Goal: Information Seeking & Learning: Learn about a topic

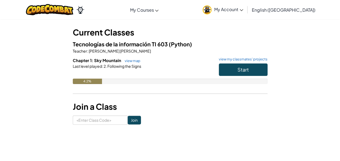
scroll to position [25, 0]
click at [245, 71] on span "Start" at bounding box center [243, 70] width 11 height 6
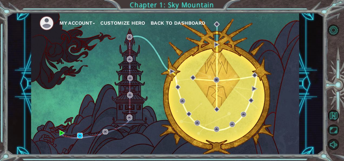
click at [80, 136] on img at bounding box center [80, 136] width 6 height 6
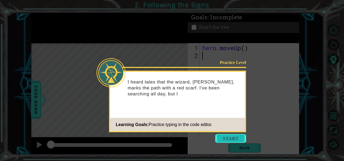
click at [230, 141] on button "Start" at bounding box center [230, 138] width 31 height 9
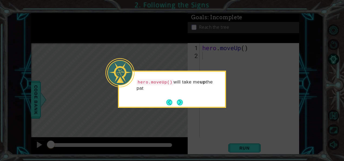
click at [208, 118] on icon at bounding box center [172, 80] width 344 height 161
click at [177, 104] on button "Next" at bounding box center [180, 102] width 6 height 6
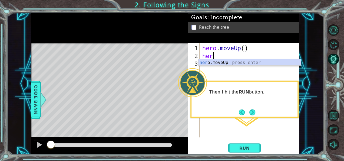
scroll to position [0, 0]
type textarea "herp"
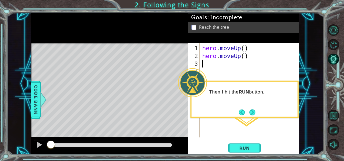
scroll to position [0, 0]
type textarea "he"
click at [250, 147] on span "Run" at bounding box center [244, 147] width 21 height 5
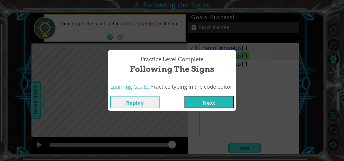
click at [129, 102] on button "Replay" at bounding box center [134, 102] width 49 height 12
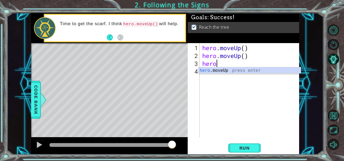
type textarea "h"
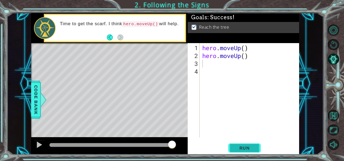
click at [246, 152] on button "Run" at bounding box center [244, 147] width 32 height 11
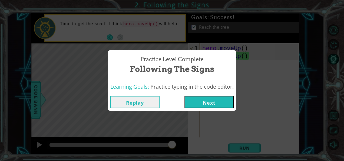
click at [226, 101] on button "Next" at bounding box center [209, 102] width 49 height 12
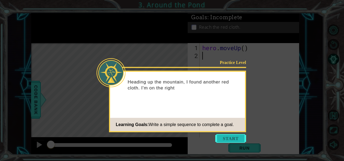
click at [225, 138] on button "Start" at bounding box center [230, 138] width 31 height 9
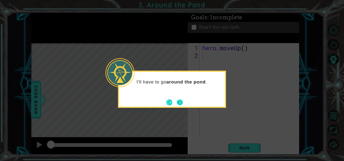
click at [177, 99] on footer at bounding box center [174, 102] width 17 height 8
click at [182, 101] on button "Next" at bounding box center [180, 103] width 8 height 8
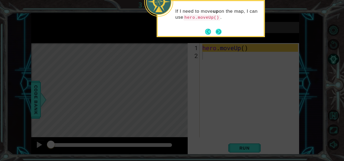
click at [221, 30] on button "Next" at bounding box center [218, 31] width 6 height 6
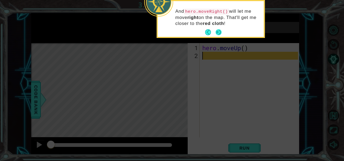
click at [221, 30] on button "Next" at bounding box center [218, 32] width 9 height 9
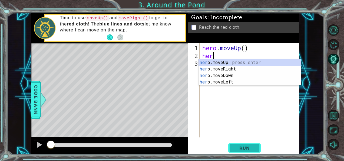
type textarea "hero"
click at [241, 67] on div "hero .moveUp press enter hero .moveRight press enter hero .moveDown press enter…" at bounding box center [250, 78] width 103 height 39
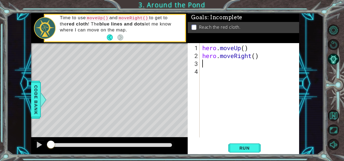
scroll to position [0, 0]
click at [242, 145] on button "Run" at bounding box center [244, 147] width 32 height 11
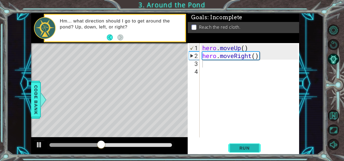
click at [238, 149] on span "Run" at bounding box center [244, 147] width 21 height 5
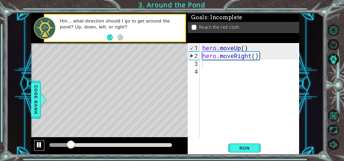
click at [40, 148] on div at bounding box center [39, 144] width 7 height 7
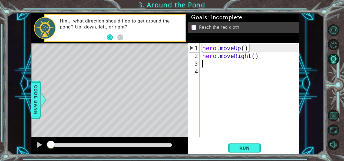
drag, startPoint x: 73, startPoint y: 142, endPoint x: 49, endPoint y: 146, distance: 24.7
click at [49, 146] on div at bounding box center [51, 145] width 10 height 10
drag, startPoint x: 49, startPoint y: 146, endPoint x: -1, endPoint y: 166, distance: 53.7
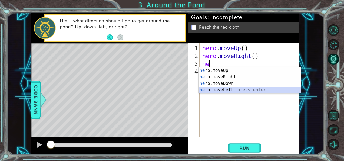
click at [237, 92] on div "he ro.moveUp press enter he ro.moveRight press enter he ro.moveDown press enter…" at bounding box center [250, 86] width 103 height 39
type textarea "hero.moveLeft(1)"
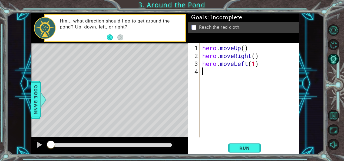
click at [222, 78] on div "hero . moveUp ( ) hero . moveRight ( ) hero . moveLeft ( 1 )" at bounding box center [251, 99] width 100 height 110
type textarea "he"
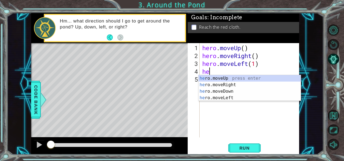
click at [222, 78] on div "he ro.moveUp press enter he ro.moveRight press enter he ro.moveDown press enter…" at bounding box center [250, 94] width 103 height 39
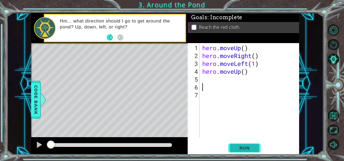
click at [246, 151] on button "Run" at bounding box center [244, 147] width 32 height 11
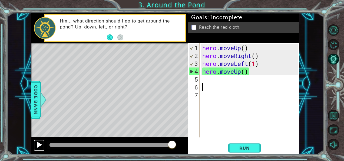
click at [38, 143] on div at bounding box center [39, 144] width 7 height 7
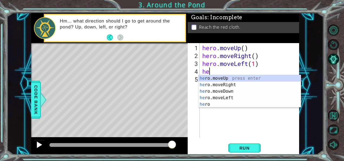
type textarea "h"
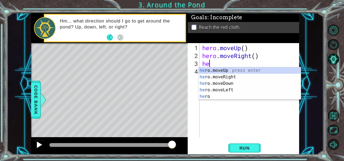
type textarea "h"
type textarea "her"
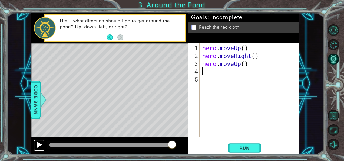
click at [40, 146] on div at bounding box center [39, 144] width 7 height 7
click at [37, 144] on div at bounding box center [39, 144] width 7 height 7
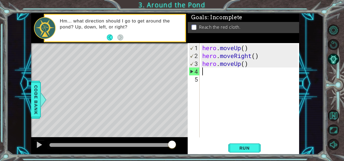
click at [172, 144] on div at bounding box center [172, 145] width 10 height 10
click at [36, 145] on div at bounding box center [39, 144] width 7 height 7
click at [38, 146] on div at bounding box center [39, 144] width 7 height 7
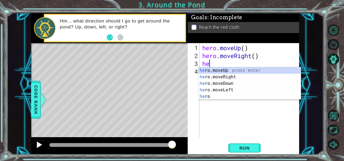
type textarea "h"
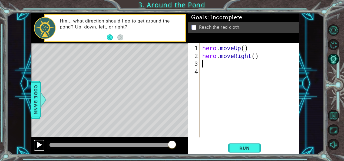
click at [35, 144] on button at bounding box center [39, 145] width 11 height 11
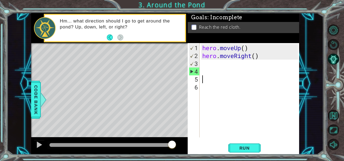
type textarea "he"
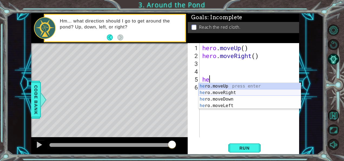
click at [228, 94] on div "he ro.moveUp press enter he ro.moveRight press enter he ro.moveDown press enter…" at bounding box center [250, 102] width 103 height 39
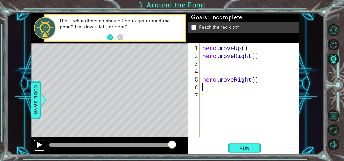
click at [38, 144] on div at bounding box center [39, 144] width 7 height 7
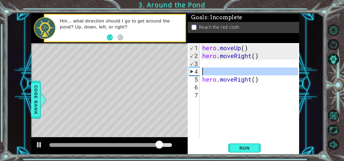
drag, startPoint x: 199, startPoint y: 69, endPoint x: 215, endPoint y: 73, distance: 16.6
click at [215, 73] on div "1 2 3 4 5 6 7 hero . moveUp ( ) hero . moveRight ( ) hero . moveRight ( ) ההההה…" at bounding box center [243, 90] width 110 height 94
type textarea "hero.moveRight()"
click at [215, 73] on div "hero . moveUp ( ) hero . moveRight ( ) hero . moveRight ( )" at bounding box center [249, 90] width 97 height 94
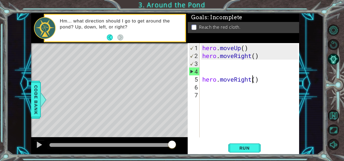
click at [254, 79] on div "hero . moveUp ( ) hero . moveRight ( ) hero . moveRight ( )" at bounding box center [251, 99] width 100 height 110
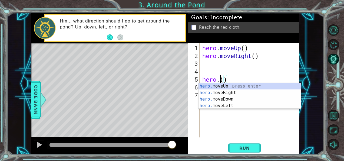
type textarea "()"
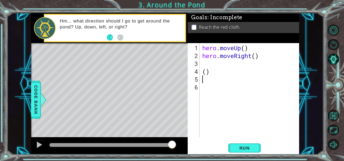
click at [254, 79] on div "hero . moveUp ( ) hero . moveRight ( ) ( )" at bounding box center [251, 99] width 100 height 110
drag, startPoint x: 249, startPoint y: 69, endPoint x: 249, endPoint y: 73, distance: 3.2
click at [249, 73] on div "hero . moveUp ( ) hero . moveRight ( ) ( )" at bounding box center [251, 99] width 100 height 110
type textarea "("
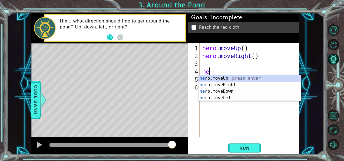
type textarea "he"
click at [237, 84] on div "he ro.moveUp press enter he ro.moveRight press enter he ro.moveDown press enter…" at bounding box center [250, 94] width 103 height 39
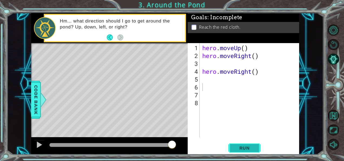
click at [235, 150] on span "Run" at bounding box center [244, 147] width 21 height 5
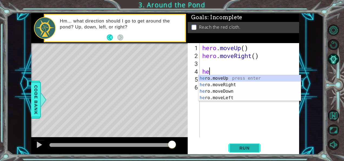
type textarea "h"
click at [234, 99] on div "he ro.moveUp press enter he ro.moveRight press enter he ro.moveDown press enter…" at bounding box center [250, 94] width 103 height 39
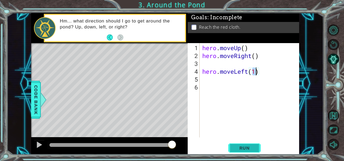
click at [255, 148] on span "Run" at bounding box center [244, 147] width 21 height 5
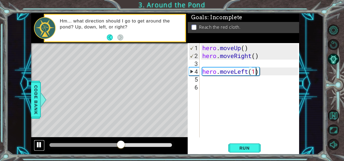
click at [38, 148] on div at bounding box center [39, 144] width 7 height 7
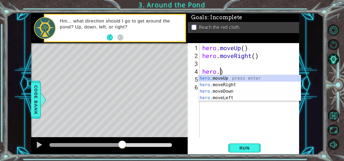
click at [255, 72] on div "hero . moveUp ( ) hero . moveRight ( ) hero . )" at bounding box center [251, 99] width 100 height 110
type textarea "h"
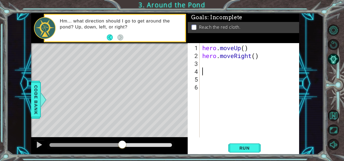
click at [236, 68] on div "hero . moveUp ( ) hero . moveRight ( )" at bounding box center [251, 99] width 100 height 110
click at [215, 64] on div "hero . moveUp ( ) hero . moveRight ( )" at bounding box center [251, 99] width 100 height 110
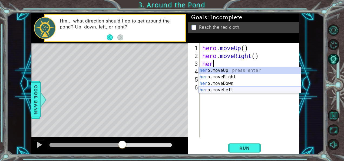
click at [222, 88] on div "her o.moveUp press enter her o.moveRight press enter her o.moveDown press enter…" at bounding box center [250, 86] width 103 height 39
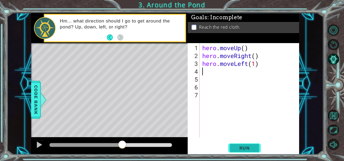
type textarea "hero.moveLeft(1)"
click at [242, 146] on span "Run" at bounding box center [244, 147] width 21 height 5
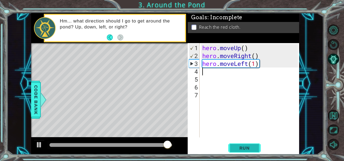
click at [242, 146] on span "Run" at bounding box center [244, 147] width 21 height 5
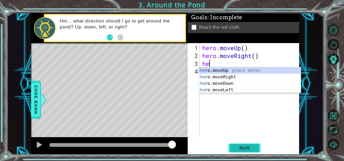
type textarea "h"
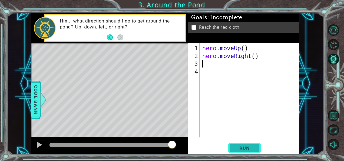
click at [244, 145] on span "Run" at bounding box center [244, 147] width 21 height 5
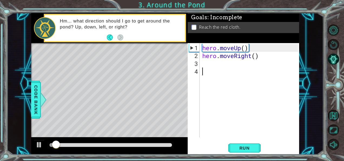
click at [213, 78] on div "hero . moveUp ( ) hero . moveRight ( )" at bounding box center [251, 99] width 100 height 110
click at [259, 63] on div "hero . moveUp ( ) hero . moveRight ( )" at bounding box center [251, 99] width 100 height 110
drag, startPoint x: 259, startPoint y: 63, endPoint x: 263, endPoint y: 56, distance: 7.3
click at [263, 56] on div "hero . moveUp ( ) hero . moveRight ( )" at bounding box center [251, 99] width 100 height 110
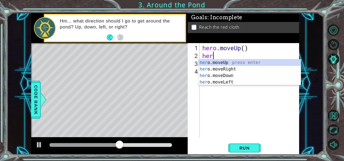
type textarea "h"
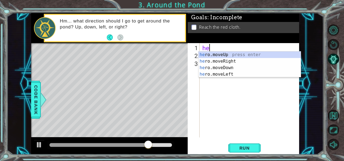
type textarea "h"
type textarea "her"
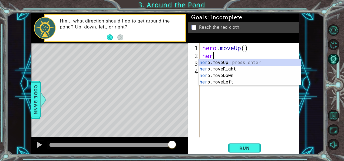
type textarea "hero"
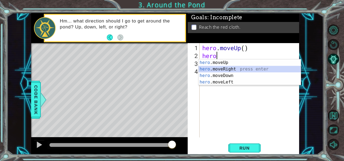
click at [238, 70] on div "hero .moveUp press enter hero .moveRight press enter hero .moveDown press enter…" at bounding box center [250, 78] width 103 height 39
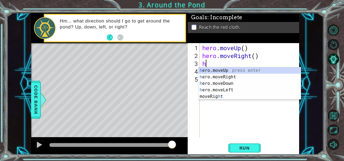
type textarea "hr"
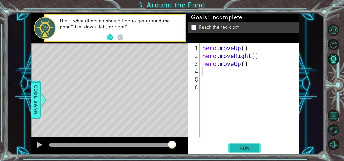
click at [250, 149] on span "Run" at bounding box center [244, 147] width 21 height 5
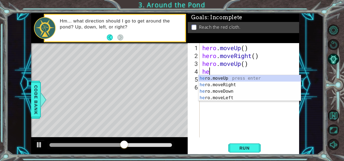
type textarea "her"
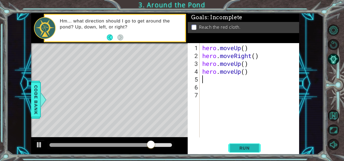
click at [245, 146] on span "Run" at bounding box center [244, 147] width 21 height 5
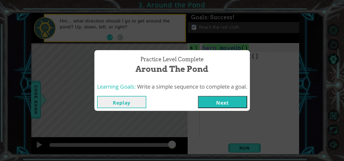
click at [241, 97] on button "Next" at bounding box center [222, 102] width 49 height 12
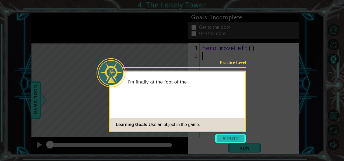
click at [229, 137] on button "Start" at bounding box center [230, 138] width 31 height 9
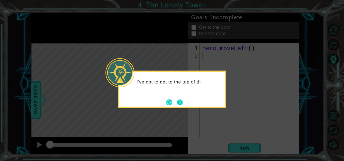
click at [182, 102] on button "Next" at bounding box center [180, 102] width 9 height 9
click at [182, 102] on button "Next" at bounding box center [180, 102] width 6 height 6
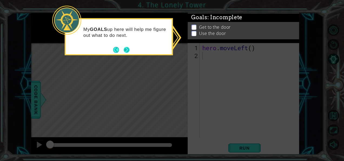
click at [129, 50] on button "Next" at bounding box center [127, 50] width 6 height 6
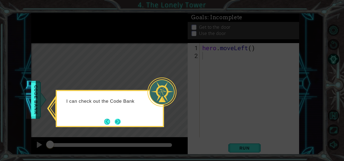
click at [117, 118] on button "Next" at bounding box center [118, 121] width 6 height 6
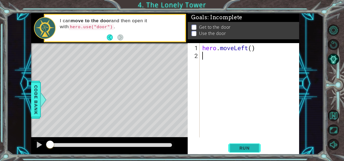
click at [245, 146] on span "Run" at bounding box center [244, 147] width 21 height 5
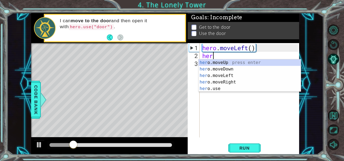
type textarea "hero"
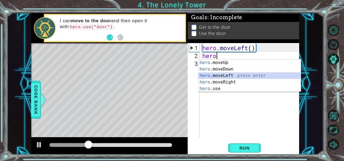
click at [235, 75] on div "hero .moveUp press enter hero .moveDown press enter hero .moveLeft press enter …" at bounding box center [250, 81] width 103 height 45
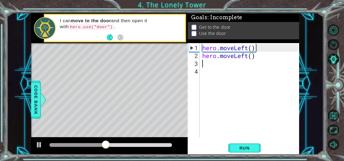
click at [258, 55] on div "hero . moveLeft ( ) hero . moveLeft ( )" at bounding box center [251, 99] width 100 height 110
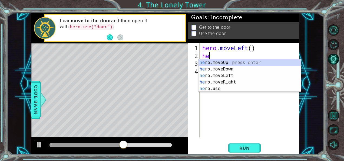
type textarea "h"
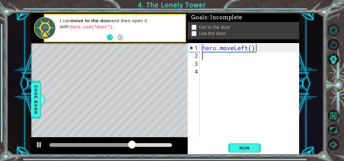
click at [251, 51] on div "hero . moveLeft ( )" at bounding box center [251, 99] width 100 height 110
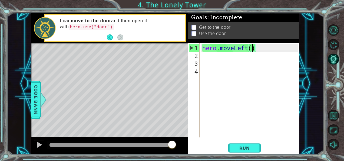
type textarea "hero.moveLeft(2)"
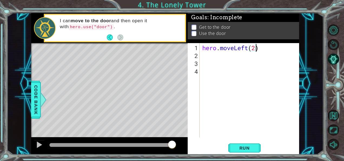
scroll to position [0, 2]
click at [215, 59] on div "hero . moveLeft ( 2 )" at bounding box center [251, 99] width 100 height 110
click at [212, 54] on div "hero . moveLeft ( 2 )" at bounding box center [251, 99] width 100 height 110
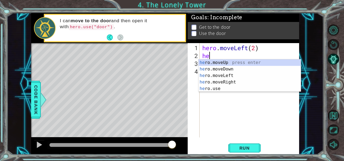
type textarea "hero"
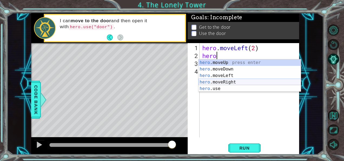
click at [231, 81] on div "hero .moveUp press enter hero .moveDown press enter hero .moveLeft press enter …" at bounding box center [250, 81] width 103 height 45
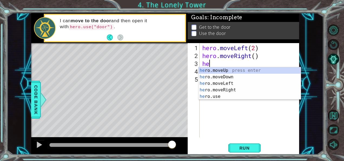
scroll to position [0, 0]
type textarea "hero"
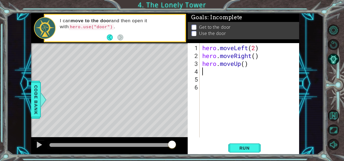
click at [243, 66] on div "hero . moveLeft ( 2 ) hero . moveRight ( ) hero . moveUp ( )" at bounding box center [251, 99] width 100 height 110
click at [246, 66] on div "hero . moveLeft ( 2 ) hero . moveRight ( ) hero . moveUp ( )" at bounding box center [251, 99] width 100 height 110
type textarea "hero.moveUp(1)"
click at [219, 83] on div "hero . moveLeft ( 2 ) hero . moveRight ( ) hero . moveUp ( 1 )" at bounding box center [251, 99] width 100 height 110
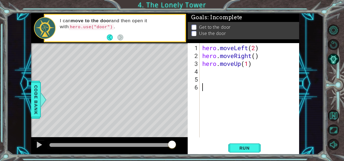
scroll to position [0, 0]
click at [216, 76] on div "hero . moveLeft ( 2 ) hero . moveRight ( ) hero . moveUp ( 1 )" at bounding box center [251, 99] width 100 height 110
click at [213, 67] on div "hero . moveLeft ( 2 ) hero . moveRight ( ) hero . moveUp ( 1 )" at bounding box center [251, 99] width 100 height 110
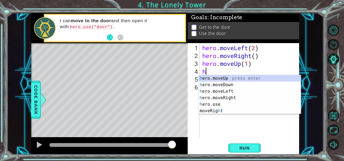
type textarea "her"
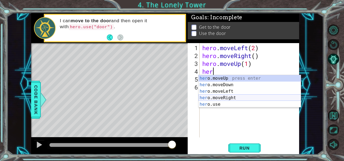
click at [238, 96] on div "her o.moveUp press enter her o.moveDown press enter her o.moveLeft press enter …" at bounding box center [250, 97] width 103 height 45
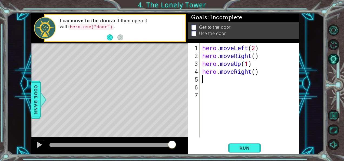
click at [257, 74] on div "hero . moveLeft ( 2 ) hero . moveRight ( ) hero . moveUp ( 1 ) hero . moveRight…" at bounding box center [251, 99] width 100 height 110
type textarea "hero.moveRight(2)"
click at [195, 36] on p at bounding box center [194, 38] width 5 height 5
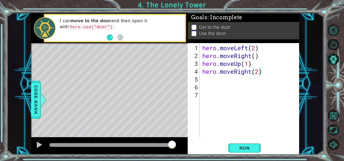
click at [213, 84] on div "hero . moveLeft ( 2 ) hero . moveRight ( ) hero . moveUp ( 1 ) hero . moveRight…" at bounding box center [251, 99] width 100 height 110
click at [209, 78] on div "hero . moveLeft ( 2 ) hero . moveRight ( ) hero . moveUp ( 1 ) hero . moveRight…" at bounding box center [251, 99] width 100 height 110
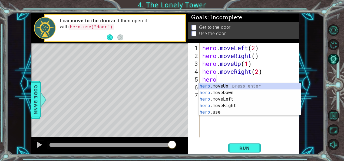
scroll to position [0, 0]
click at [211, 111] on div "hero .moveUp press enter hero .moveDown press enter hero .moveLeft press enter …" at bounding box center [250, 105] width 103 height 45
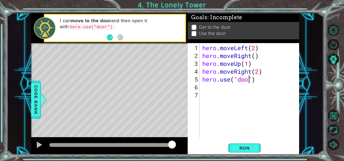
scroll to position [0, 2]
click at [250, 148] on span "Run" at bounding box center [244, 147] width 21 height 5
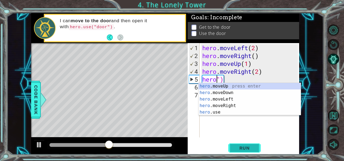
scroll to position [0, 0]
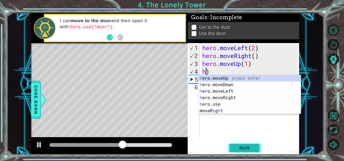
type textarea "h"
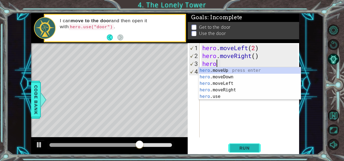
type textarea "h"
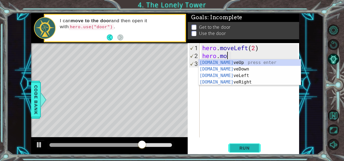
type textarea "h"
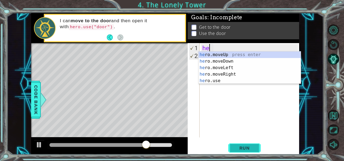
type textarea "h"
type textarea "her"
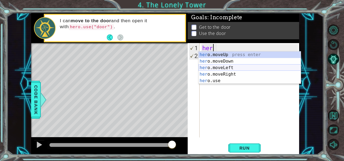
click at [234, 70] on div "her o.moveUp press enter her o.moveDown press enter her o.moveLeft press enter …" at bounding box center [250, 73] width 103 height 45
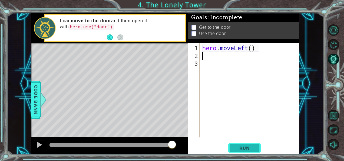
click at [253, 145] on span "Run" at bounding box center [244, 147] width 21 height 5
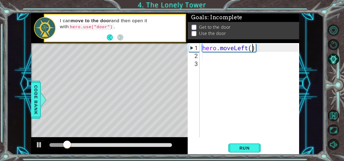
click at [251, 50] on div "hero . moveLeft ( )" at bounding box center [251, 99] width 100 height 110
type textarea "hero.moveLeft(2)"
click at [256, 145] on button "Run" at bounding box center [244, 147] width 32 height 11
click at [221, 62] on div "hero . moveLeft ( 2 )" at bounding box center [251, 99] width 100 height 110
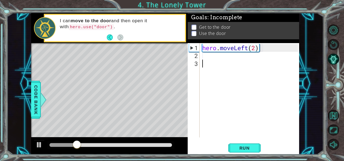
scroll to position [0, 0]
click at [219, 60] on div "hero . moveLeft ( 2 )" at bounding box center [251, 99] width 100 height 110
click at [212, 59] on div "hero . moveLeft ( 2 )" at bounding box center [251, 99] width 100 height 110
click at [216, 58] on div "hero . moveLeft ( 2 )" at bounding box center [251, 99] width 100 height 110
click at [38, 141] on div at bounding box center [39, 144] width 7 height 7
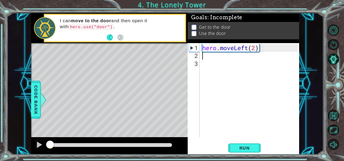
drag, startPoint x: 119, startPoint y: 142, endPoint x: 29, endPoint y: 149, distance: 90.3
click at [29, 149] on div "1 ההההההההההההההההההההההההההההההההההההההההההההההההההההההההההההההההההההההההההההה…" at bounding box center [165, 84] width 317 height 142
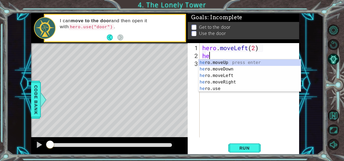
type textarea "her"
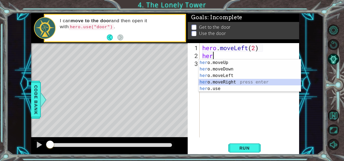
click at [229, 80] on div "her o.moveUp press enter her o.moveDown press enter her o.moveLeft press enter …" at bounding box center [250, 81] width 103 height 45
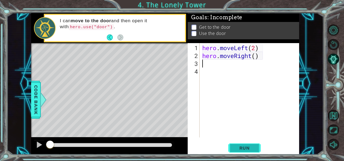
click at [255, 142] on button "Run" at bounding box center [244, 147] width 32 height 11
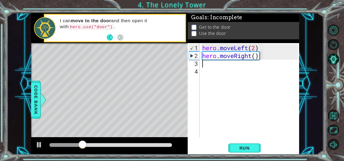
click at [263, 60] on div "hero . moveLeft ( 2 ) hero . moveRight ( )" at bounding box center [251, 99] width 100 height 110
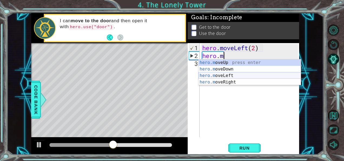
type textarea "hero."
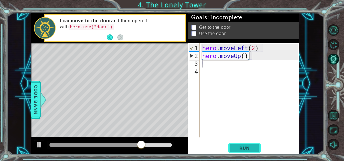
click at [251, 144] on button "Run" at bounding box center [244, 147] width 32 height 11
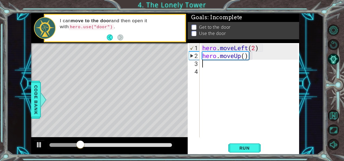
click at [245, 57] on div "hero . moveLeft ( 2 ) hero . moveUp ( )" at bounding box center [251, 99] width 100 height 110
type textarea "hero.moveUp(2)"
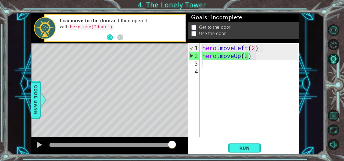
click at [217, 69] on div "hero . moveLeft ( 2 ) hero . moveUp ( 2 )" at bounding box center [251, 99] width 100 height 110
click at [216, 67] on div "hero . moveLeft ( 2 ) hero . moveUp ( 2 )" at bounding box center [251, 99] width 100 height 110
click at [209, 60] on div "hero . moveLeft ( 2 ) hero . moveUp ( 2 )" at bounding box center [251, 99] width 100 height 110
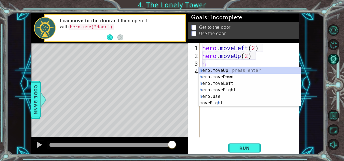
type textarea "her"
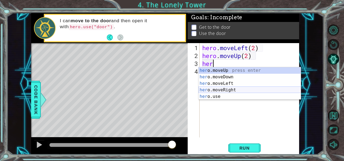
click at [237, 91] on div "her o.moveUp press enter her o.moveDown press enter her o.moveLeft press enter …" at bounding box center [250, 89] width 103 height 45
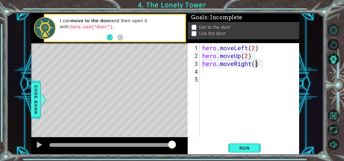
click at [256, 65] on div "hero . moveLeft ( 2 ) hero . moveUp ( 2 ) hero . moveRight ( )" at bounding box center [251, 99] width 100 height 110
type textarea "hero.moveRight(2)"
click at [251, 147] on span "Run" at bounding box center [244, 147] width 21 height 5
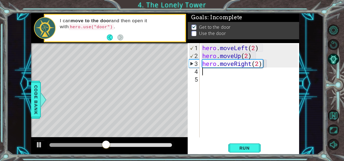
click at [208, 72] on div "hero . moveLeft ( 2 ) hero . moveUp ( 2 ) hero . moveRight ( 2 )" at bounding box center [251, 99] width 100 height 110
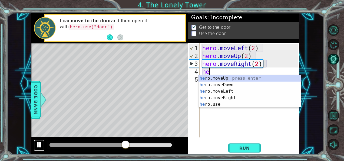
click at [40, 145] on div at bounding box center [39, 144] width 7 height 7
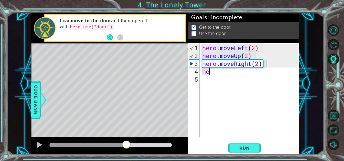
click at [220, 74] on div "hero . moveLeft ( 2 ) hero . moveUp ( 2 ) hero . moveRight ( 2 ) he" at bounding box center [251, 99] width 100 height 110
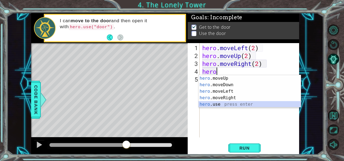
click at [219, 107] on div "hero .moveUp press enter hero .moveDown press enter hero .moveLeft press enter …" at bounding box center [250, 97] width 103 height 45
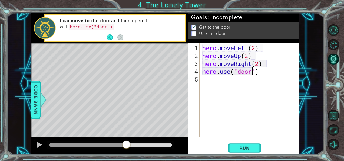
scroll to position [0, 2]
type textarea "hero.use("door")"
click at [256, 145] on button "Run" at bounding box center [244, 147] width 32 height 11
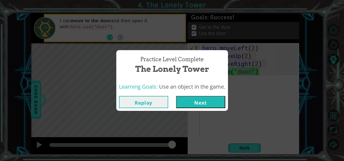
click at [217, 100] on button "Next" at bounding box center [200, 102] width 49 height 12
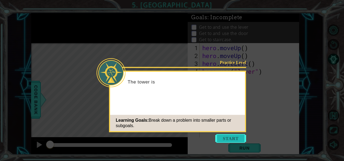
click at [222, 136] on button "Start" at bounding box center [230, 138] width 31 height 9
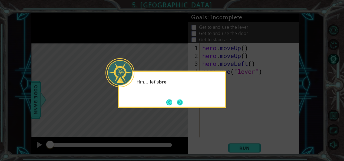
click at [183, 107] on button "Next" at bounding box center [180, 102] width 10 height 10
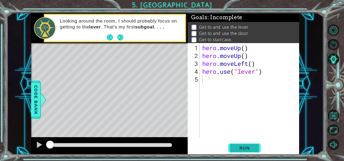
click at [240, 145] on span "Run" at bounding box center [244, 147] width 21 height 5
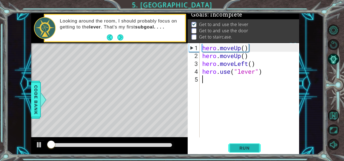
scroll to position [5, 0]
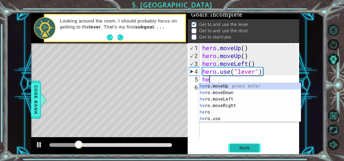
type textarea "her"
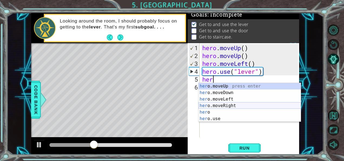
click at [235, 106] on div "her o.moveUp press enter her o.moveDown press enter her o.moveLeft press enter …" at bounding box center [250, 109] width 103 height 52
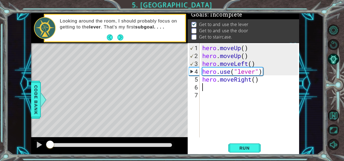
drag, startPoint x: 118, startPoint y: 141, endPoint x: 18, endPoint y: 152, distance: 101.0
click at [18, 152] on div "1 ההההההההההההההההההההההההההההההההההההההההההההההההההההההההההההההההההההההההההההה…" at bounding box center [165, 84] width 317 height 142
click at [245, 144] on button "Run" at bounding box center [244, 147] width 32 height 11
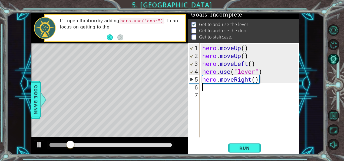
click at [140, 151] on div at bounding box center [109, 145] width 157 height 17
click at [256, 81] on div "hero . moveUp ( ) hero . moveUp ( ) hero . moveLeft ( ) hero . use ( "lever" ) …" at bounding box center [251, 99] width 100 height 110
type textarea "hero.moveRight()"
click at [245, 92] on div "hero . moveUp ( ) hero . moveUp ( ) hero . moveLeft ( ) hero . use ( "lever" ) …" at bounding box center [251, 99] width 100 height 110
click at [234, 87] on div "hero . moveUp ( ) hero . moveUp ( ) hero . moveLeft ( ) hero . use ( "lever" ) …" at bounding box center [251, 99] width 100 height 110
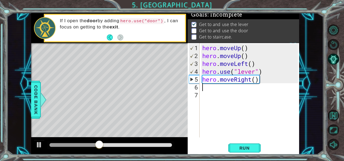
click at [256, 80] on div "hero . moveUp ( ) hero . moveUp ( ) hero . moveLeft ( ) hero . use ( "lever" ) …" at bounding box center [251, 99] width 100 height 110
type textarea "hero.moveRight(4)"
click at [225, 92] on div "hero . moveUp ( ) hero . moveUp ( ) hero . moveLeft ( ) hero . use ( "lever" ) …" at bounding box center [251, 99] width 100 height 110
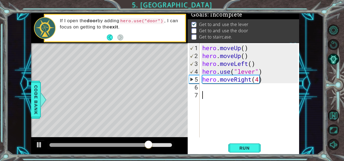
click at [223, 91] on div "hero . moveUp ( ) hero . moveUp ( ) hero . moveLeft ( ) hero . use ( "lever" ) …" at bounding box center [251, 99] width 100 height 110
click at [219, 88] on div "hero . moveUp ( ) hero . moveUp ( ) hero . moveLeft ( ) hero . use ( "lever" ) …" at bounding box center [251, 99] width 100 height 110
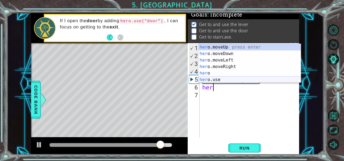
click at [219, 80] on div "her o.moveUp press enter her o.moveDown press enter her o.moveLeft press enter …" at bounding box center [250, 70] width 103 height 52
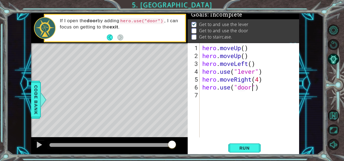
scroll to position [0, 2]
type textarea "hero.use("door")"
click at [248, 143] on button "Run" at bounding box center [244, 147] width 32 height 11
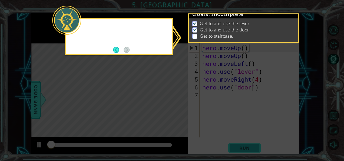
scroll to position [5, 0]
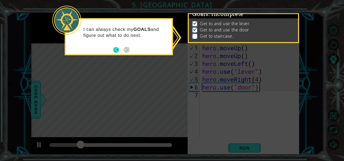
click at [117, 47] on button "Back" at bounding box center [118, 50] width 11 height 6
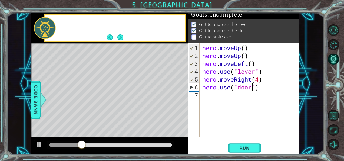
scroll to position [4, 0]
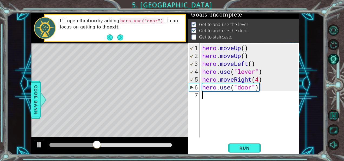
click at [214, 99] on div "hero . moveUp ( ) hero . moveUp ( ) hero . moveLeft ( ) hero . use ( "lever" ) …" at bounding box center [251, 99] width 100 height 110
click at [246, 146] on span "Run" at bounding box center [244, 147] width 21 height 5
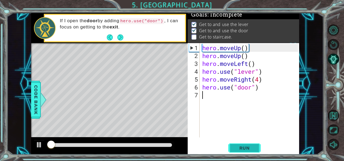
scroll to position [5, 0]
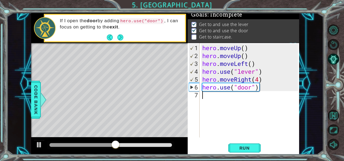
type textarea "he"
click at [245, 96] on div "hero . moveUp ( ) hero . moveUp ( ) hero . moveLeft ( ) hero . use ( "lever" ) …" at bounding box center [251, 99] width 100 height 110
type textarea "hero.moveUp(2)"
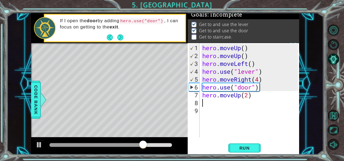
click at [224, 104] on div "hero . moveUp ( ) hero . moveUp ( ) hero . moveLeft ( ) hero . use ( "lever" ) …" at bounding box center [251, 99] width 100 height 110
type textarea "he"
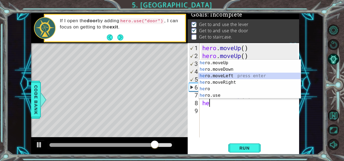
click at [237, 75] on div "he ro.moveUp press enter he ro.moveDown press enter he ro.moveLeft press enter …" at bounding box center [250, 86] width 103 height 52
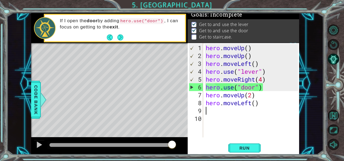
click at [257, 106] on div "hero . moveUp ( ) hero . moveUp ( ) hero . moveLeft ( ) hero . use ( "lever" ) …" at bounding box center [253, 99] width 96 height 110
click at [256, 106] on div "hero . moveUp ( ) hero . moveUp ( ) hero . moveLeft ( ) hero . use ( "lever" ) …" at bounding box center [253, 99] width 96 height 110
click at [256, 100] on div "hero . moveUp ( ) hero . moveUp ( ) hero . moveLeft ( ) hero . use ( "lever" ) …" at bounding box center [253, 99] width 96 height 110
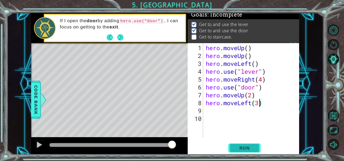
type textarea "hero.moveLeft(3)"
click at [252, 144] on button "Run" at bounding box center [244, 147] width 32 height 11
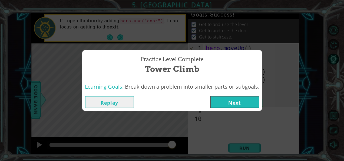
click at [239, 99] on button "Next" at bounding box center [234, 102] width 49 height 12
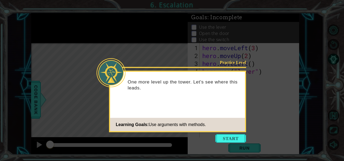
click at [231, 147] on icon at bounding box center [172, 80] width 344 height 161
click at [231, 142] on button "Start" at bounding box center [230, 138] width 31 height 9
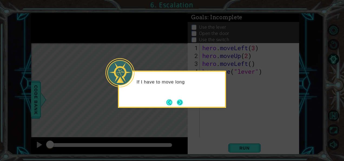
click at [181, 102] on button "Next" at bounding box center [180, 102] width 8 height 8
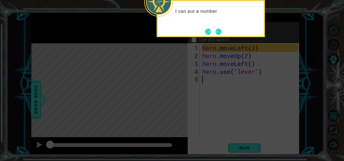
click at [222, 38] on icon at bounding box center [172, 23] width 344 height 273
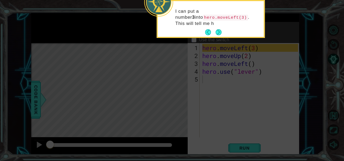
click at [221, 36] on div "I can put a number 3 into hero.moveLeft(3) . This will tell me h" at bounding box center [211, 19] width 108 height 38
click at [221, 36] on footer at bounding box center [213, 32] width 17 height 8
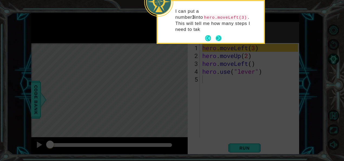
click at [219, 35] on button "Next" at bounding box center [218, 38] width 7 height 7
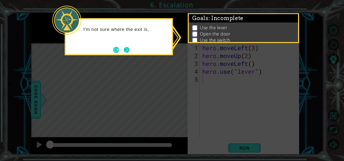
click at [129, 50] on button "Next" at bounding box center [127, 50] width 8 height 8
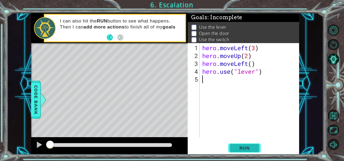
click at [248, 149] on span "Run" at bounding box center [244, 147] width 21 height 5
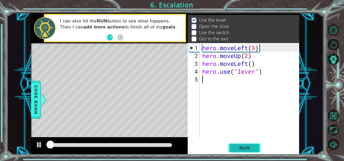
scroll to position [8, 0]
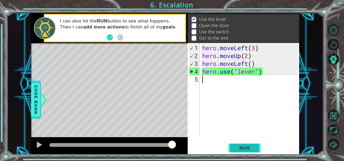
click at [248, 149] on span "Run" at bounding box center [244, 147] width 21 height 5
